Goal: Transaction & Acquisition: Subscribe to service/newsletter

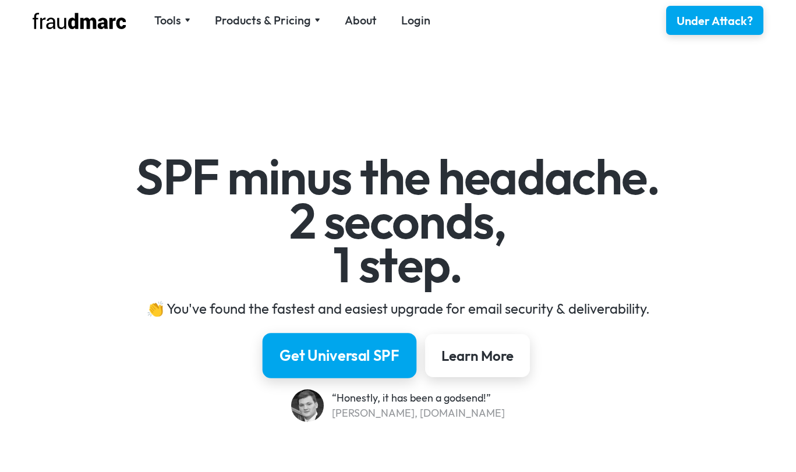
click at [377, 355] on div "Get Universal SPF" at bounding box center [340, 356] width 120 height 20
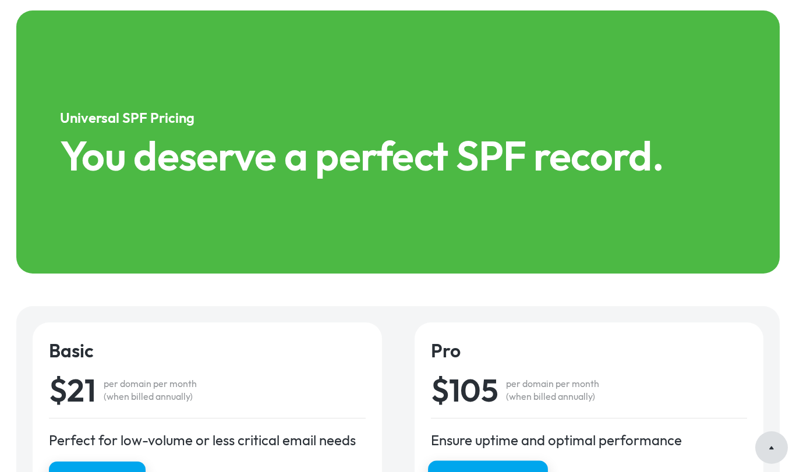
scroll to position [1677, 0]
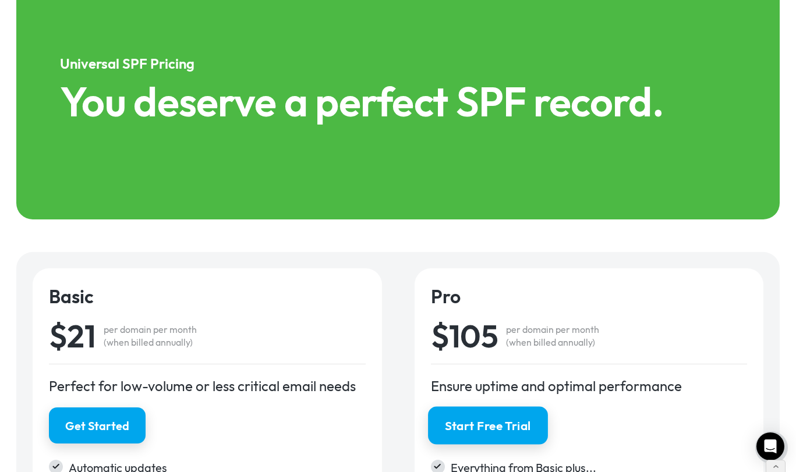
click at [485, 421] on div "Start Free Trial" at bounding box center [488, 426] width 86 height 17
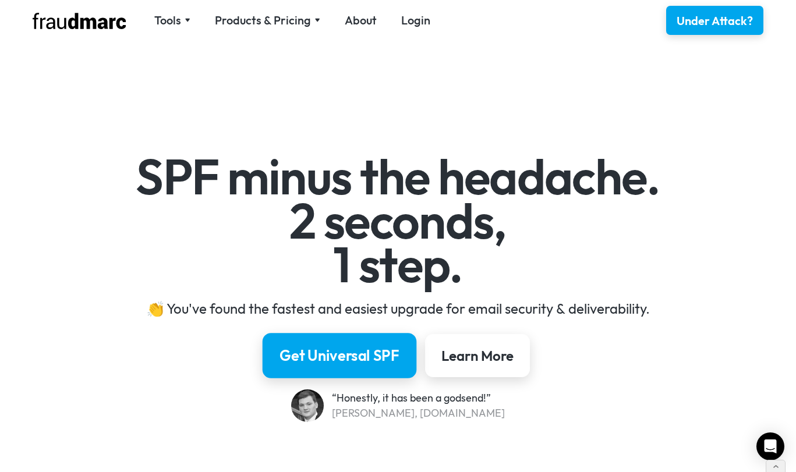
click at [372, 342] on link "Get Universal SPF" at bounding box center [340, 355] width 154 height 45
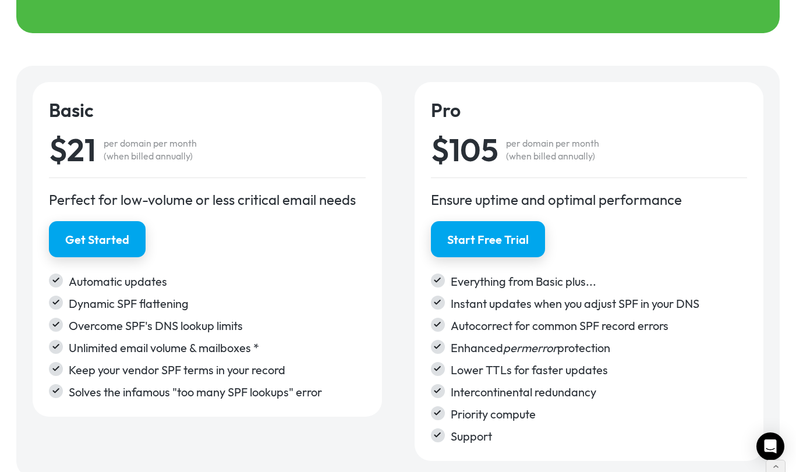
scroll to position [1795, 0]
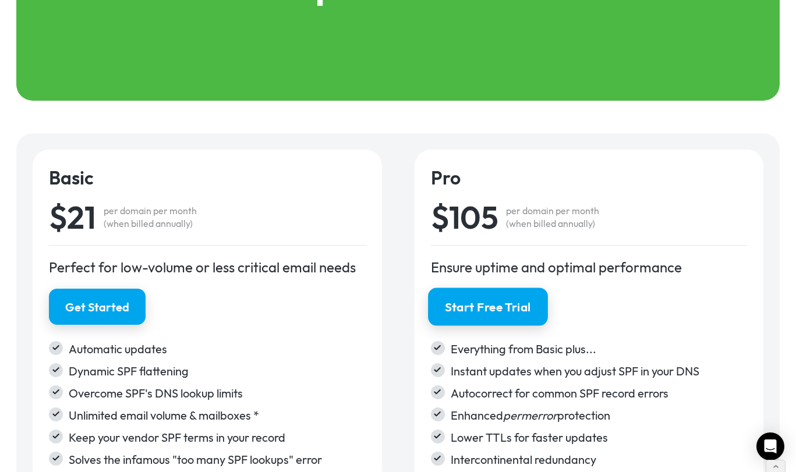
click at [486, 307] on div "Start Free Trial" at bounding box center [488, 307] width 86 height 17
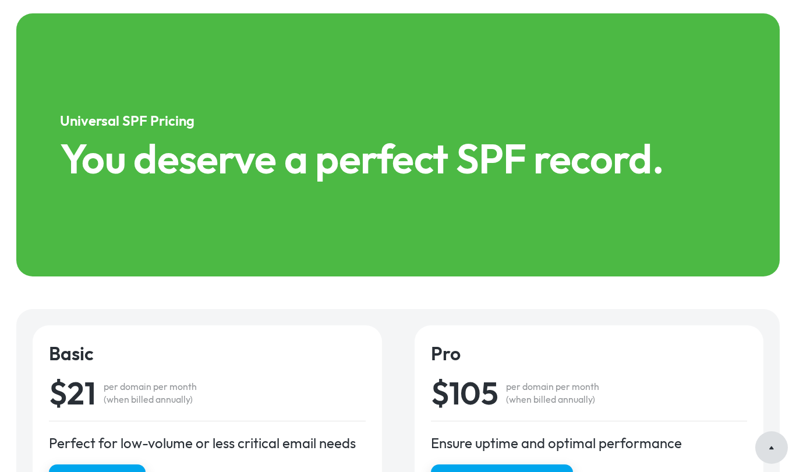
scroll to position [1848, 0]
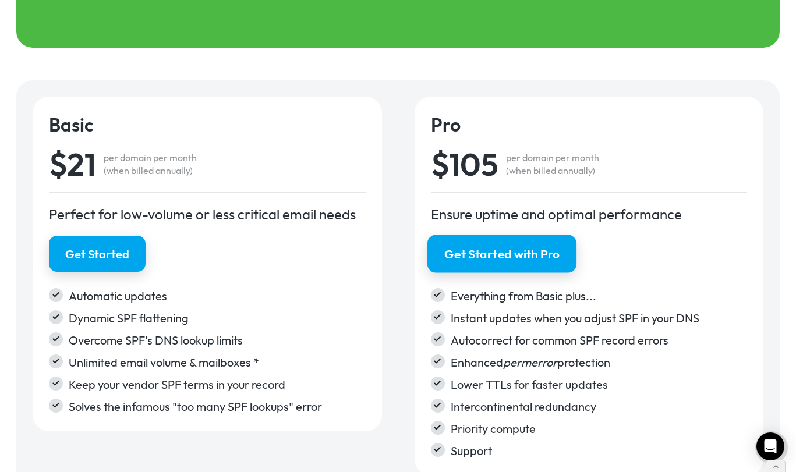
click at [515, 249] on div "Get Started with Pro" at bounding box center [501, 254] width 115 height 17
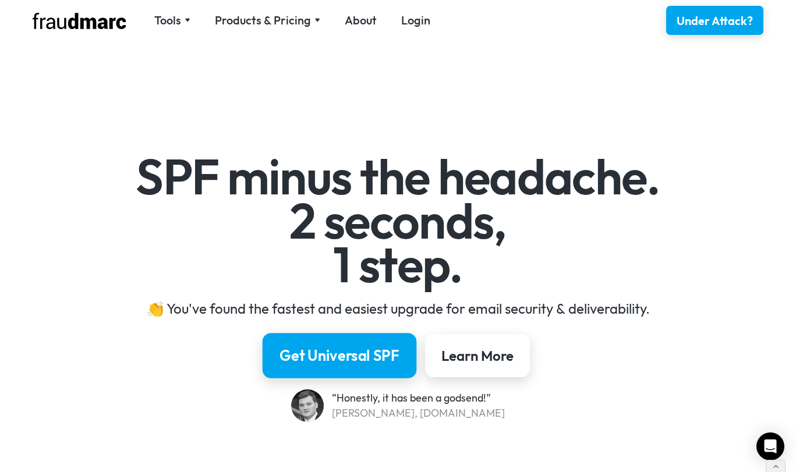
click at [379, 356] on div "Get Universal SPF" at bounding box center [340, 356] width 120 height 20
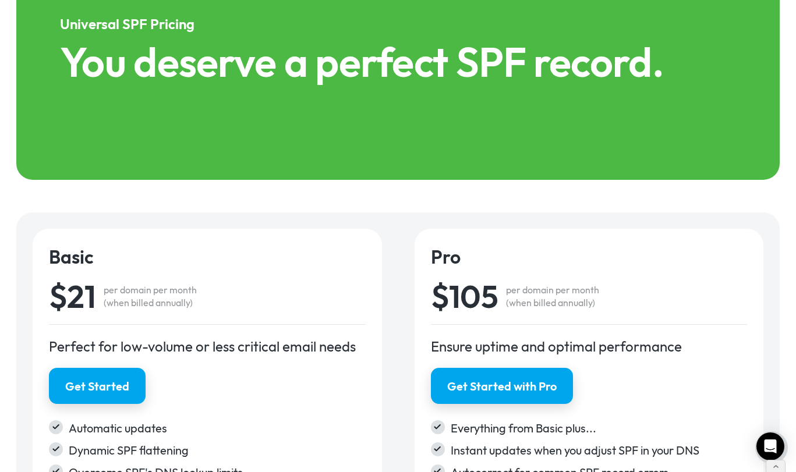
scroll to position [1717, 0]
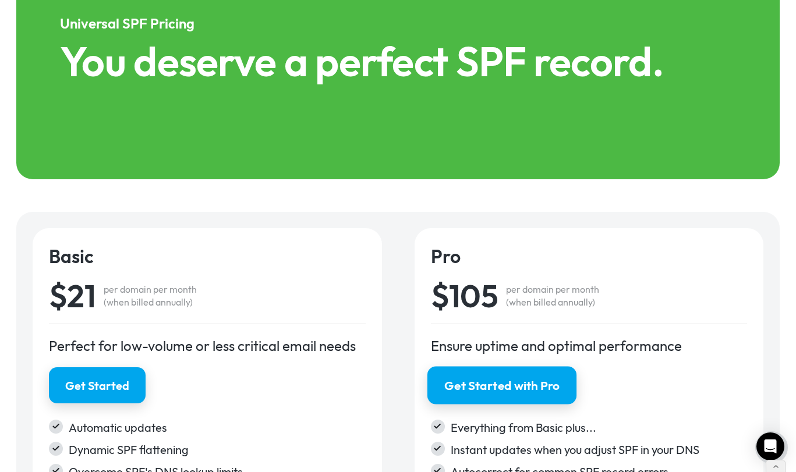
click at [523, 380] on div "Get Started with Pro" at bounding box center [501, 385] width 115 height 17
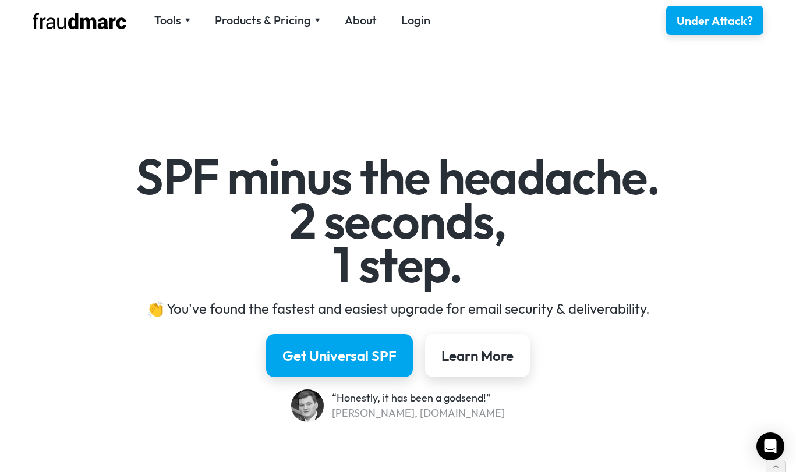
scroll to position [0, 0]
click at [730, 136] on div "SPF minus the headache. 2 seconds, 1 step. 👏 You've found the fastest and easie…" at bounding box center [398, 272] width 796 height 430
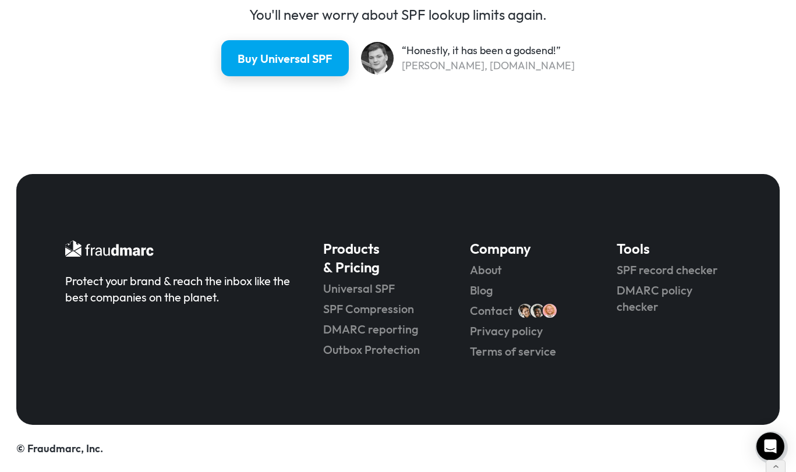
scroll to position [3165, 0]
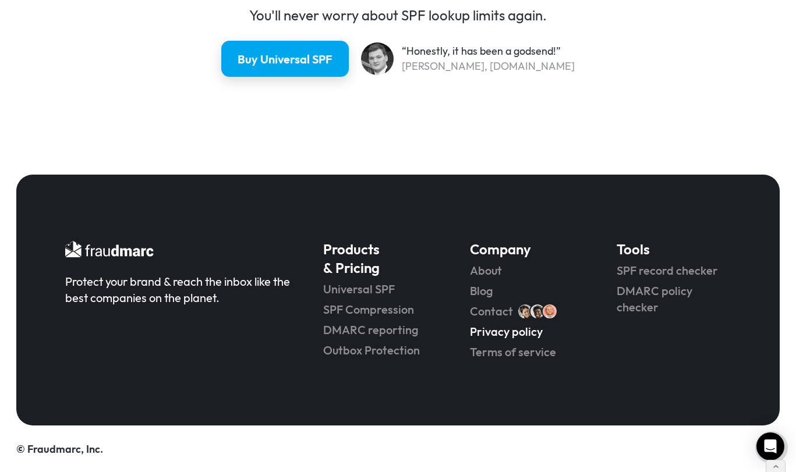
click at [491, 328] on link "Privacy policy" at bounding box center [527, 332] width 114 height 16
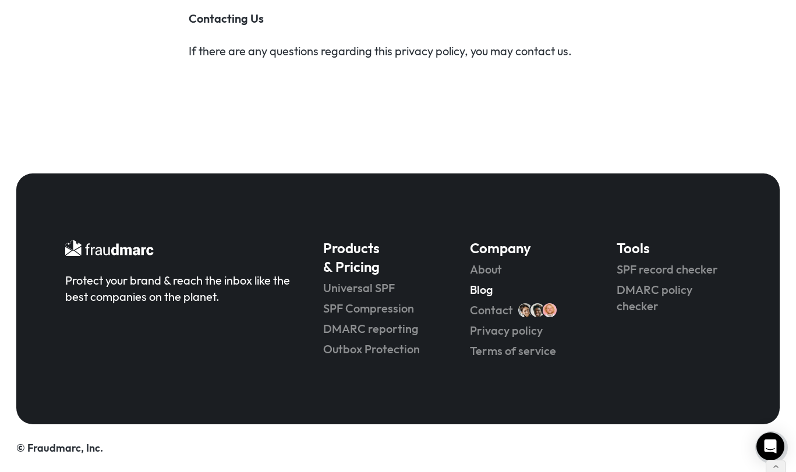
scroll to position [4388, 0]
click at [504, 351] on link "Terms of service" at bounding box center [527, 351] width 114 height 16
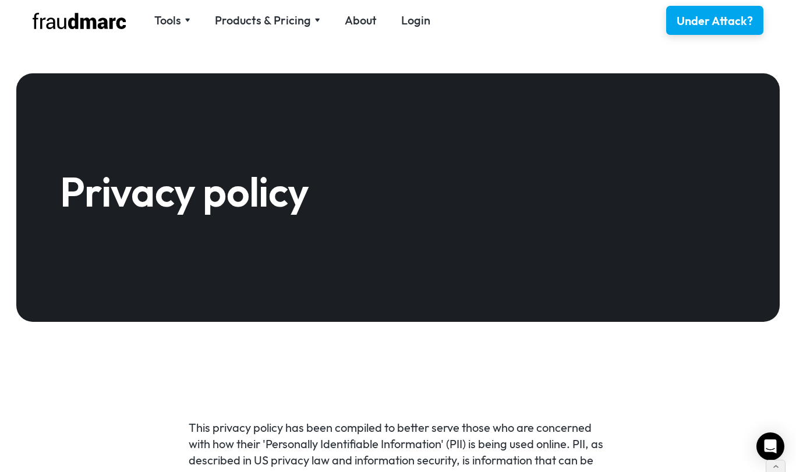
scroll to position [0, 0]
